Goal: Obtain resource: Obtain resource

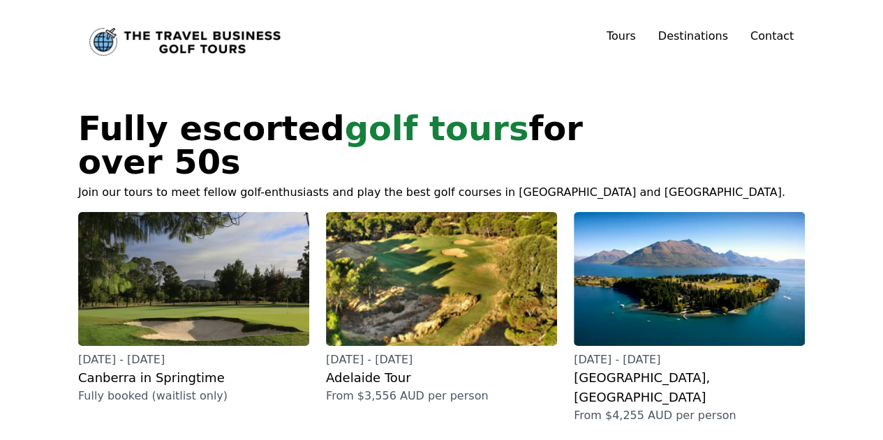
drag, startPoint x: 215, startPoint y: 156, endPoint x: 463, endPoint y: 43, distance: 272.1
click at [463, 43] on div "Tours [GEOGRAPHIC_DATA] in Springtime [DATE] - [DATE] [GEOGRAPHIC_DATA] Tour [D…" at bounding box center [441, 42] width 883 height 84
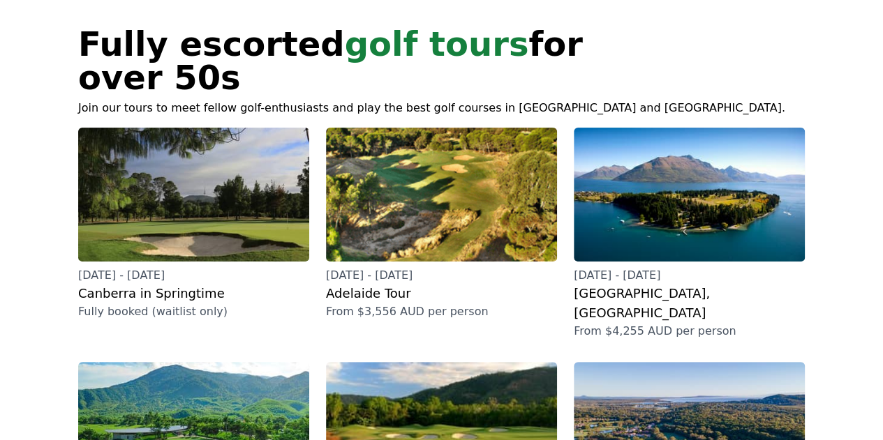
scroll to position [82, 0]
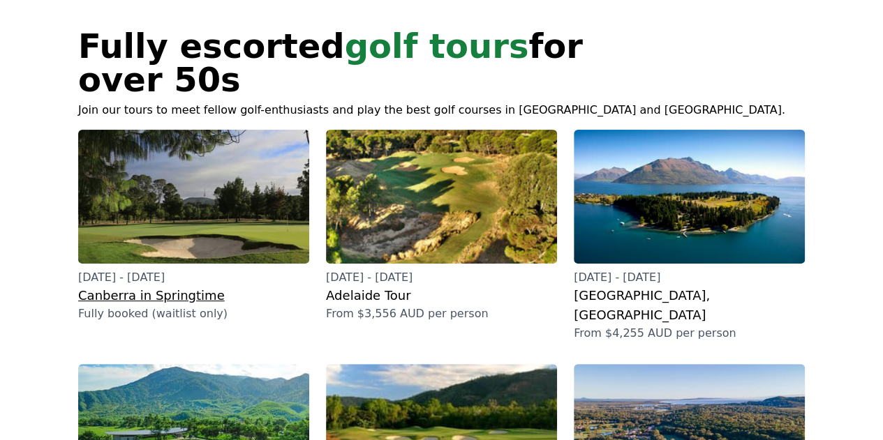
click at [161, 286] on h2 "Canberra in Springtime" at bounding box center [193, 296] width 231 height 20
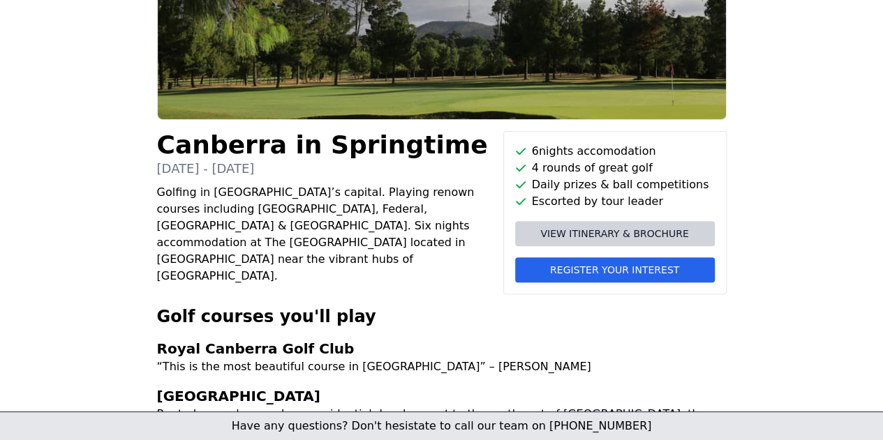
scroll to position [47, 0]
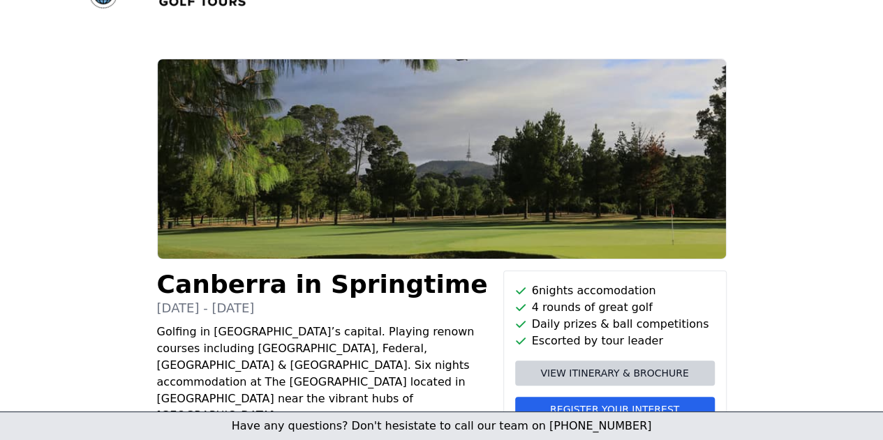
click at [598, 373] on span "View itinerary & brochure" at bounding box center [614, 372] width 148 height 14
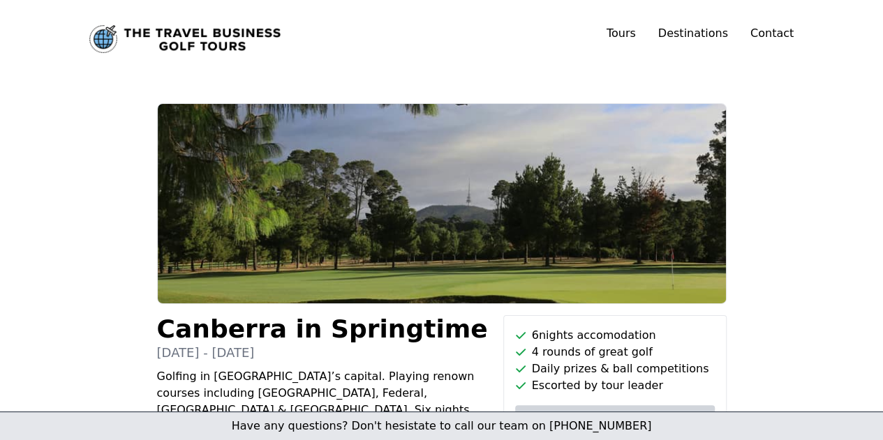
scroll to position [1, 0]
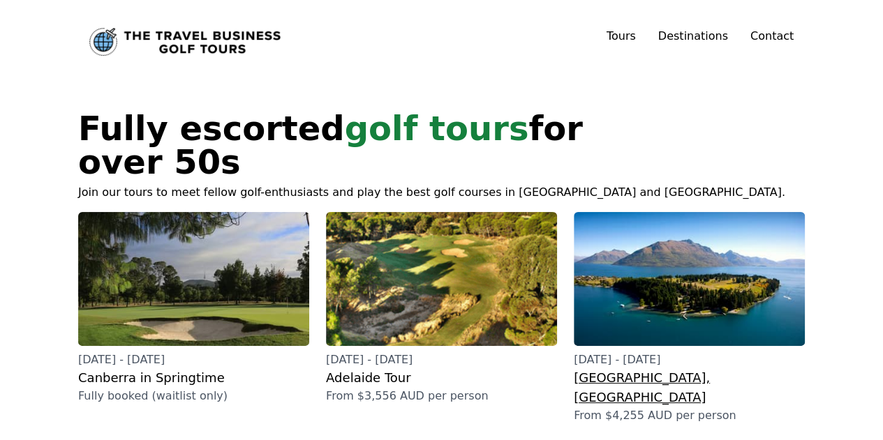
click at [665, 408] on p "From $4,255 AUD per person" at bounding box center [689, 416] width 231 height 17
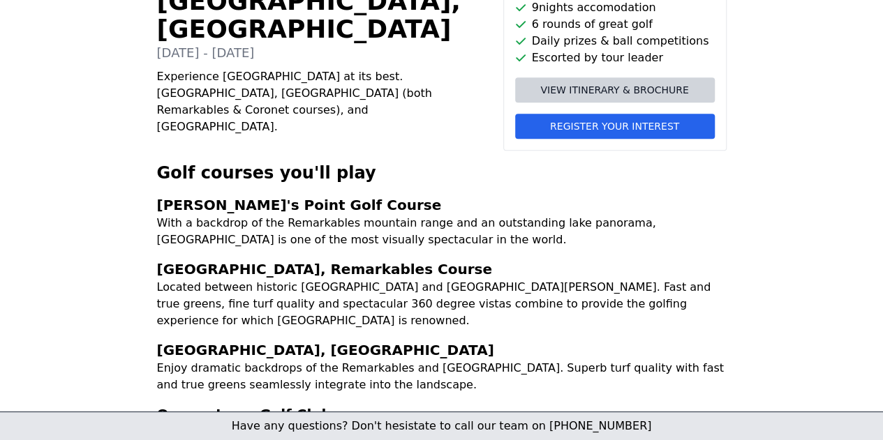
scroll to position [329, 0]
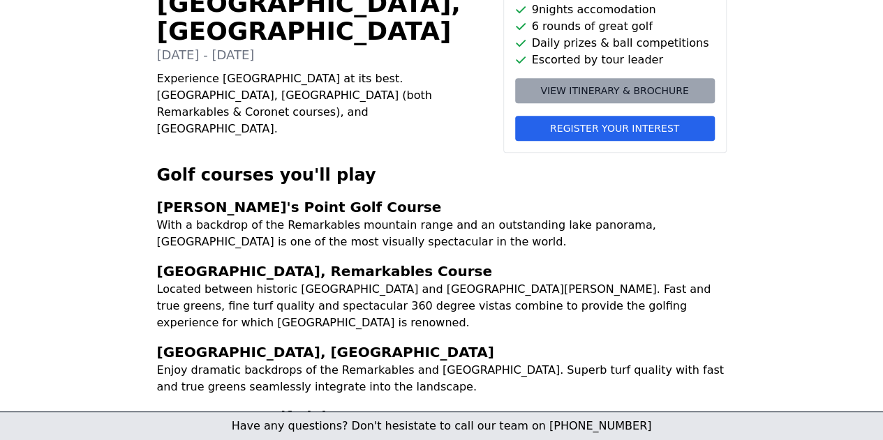
click at [638, 98] on link "View itinerary & brochure" at bounding box center [615, 90] width 200 height 25
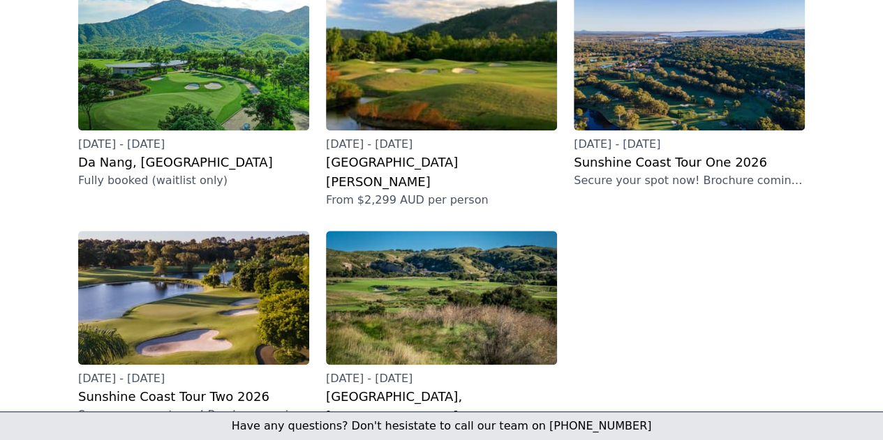
scroll to position [452, 0]
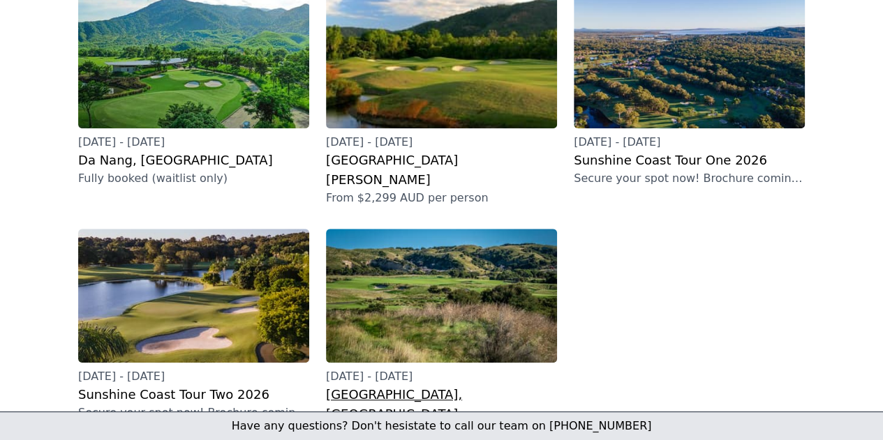
click at [466, 251] on img at bounding box center [441, 296] width 231 height 134
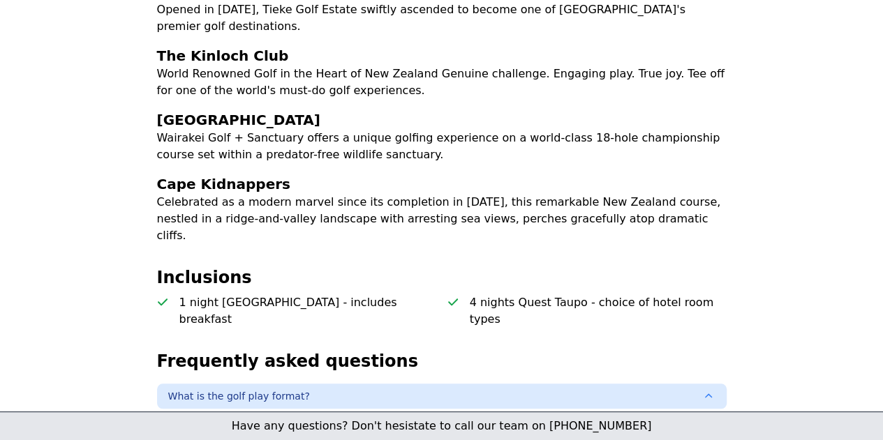
scroll to position [533, 0]
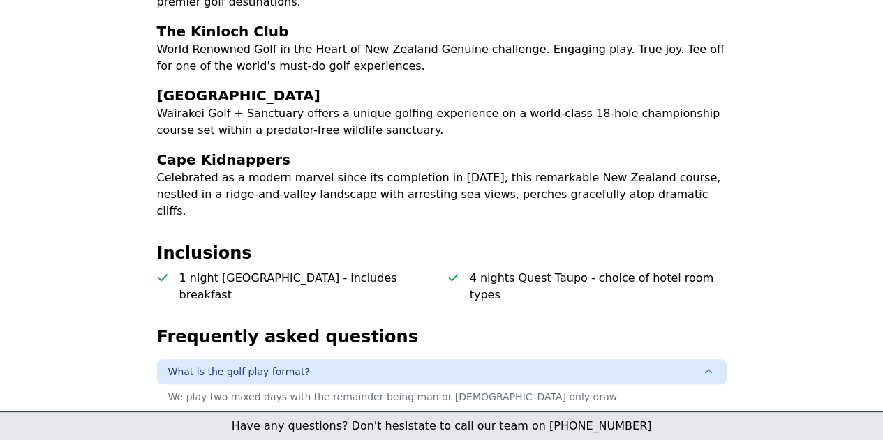
click at [875, 248] on div "North Island, New Zealand 15th - 24th November 2026 Mid North Island, NZ tour t…" at bounding box center [441, 148] width 883 height 1194
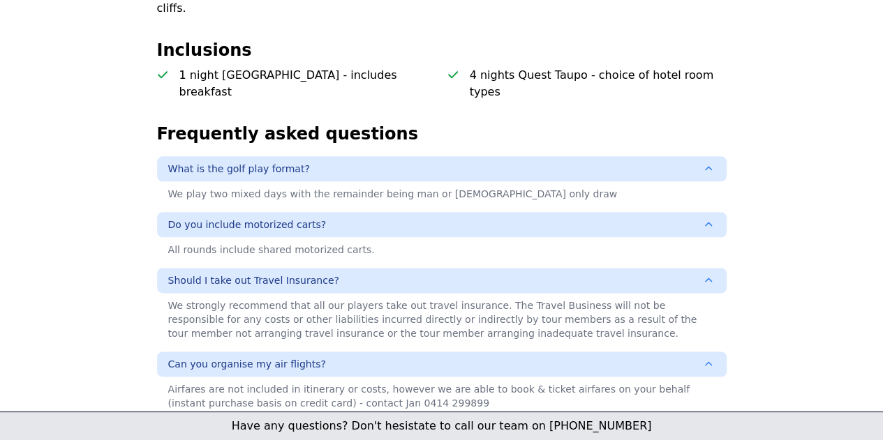
scroll to position [547, 0]
